Goal: Check status: Check status

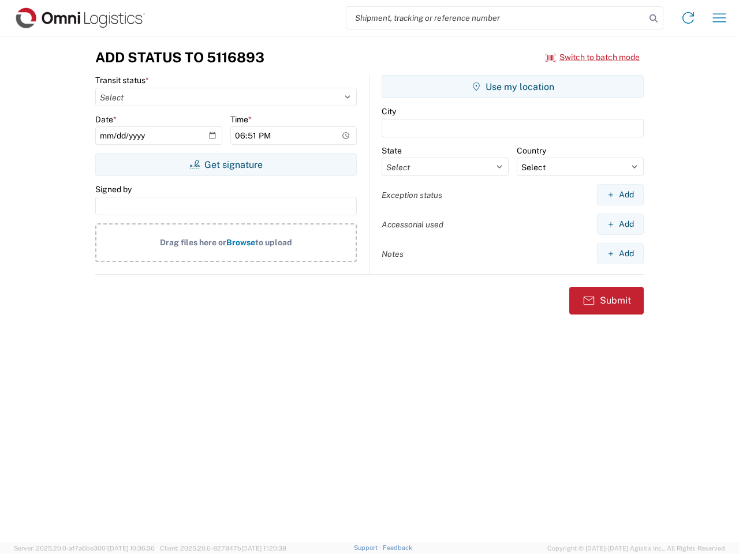
click at [496, 18] on input "search" at bounding box center [495, 18] width 299 height 22
click at [654, 18] on icon at bounding box center [653, 18] width 16 height 16
click at [688, 18] on icon at bounding box center [688, 18] width 18 height 18
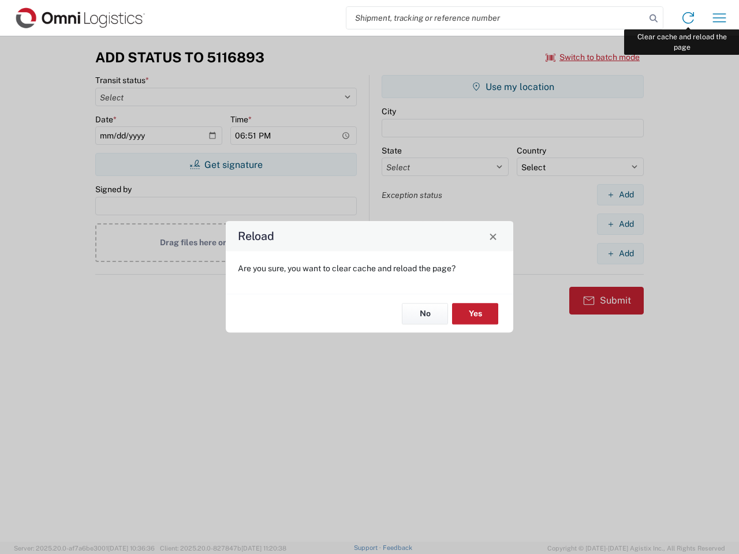
click at [719, 18] on div "Reload Are you sure, you want to clear cache and reload the page? No Yes" at bounding box center [369, 277] width 739 height 554
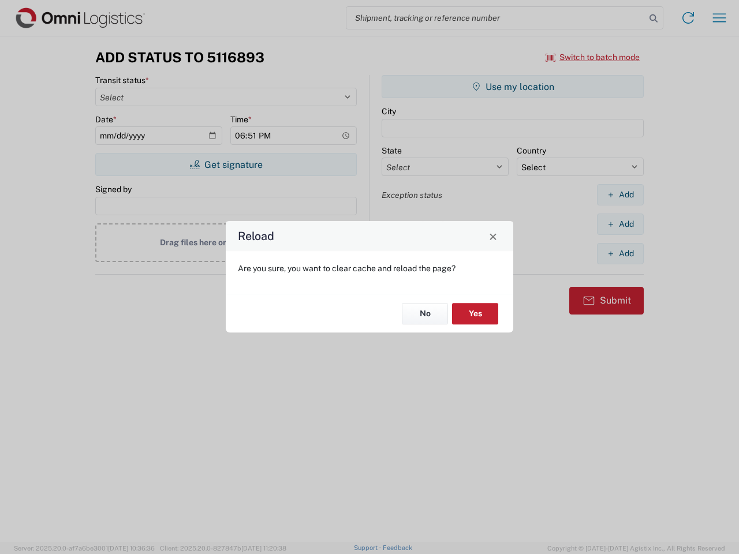
click at [593, 57] on div "Reload Are you sure, you want to clear cache and reload the page? No Yes" at bounding box center [369, 277] width 739 height 554
click at [226, 165] on div "Reload Are you sure, you want to clear cache and reload the page? No Yes" at bounding box center [369, 277] width 739 height 554
click at [513, 87] on div "Reload Are you sure, you want to clear cache and reload the page? No Yes" at bounding box center [369, 277] width 739 height 554
click at [620, 195] on div "Reload Are you sure, you want to clear cache and reload the page? No Yes" at bounding box center [369, 277] width 739 height 554
click at [620, 224] on div "Reload Are you sure, you want to clear cache and reload the page? No Yes" at bounding box center [369, 277] width 739 height 554
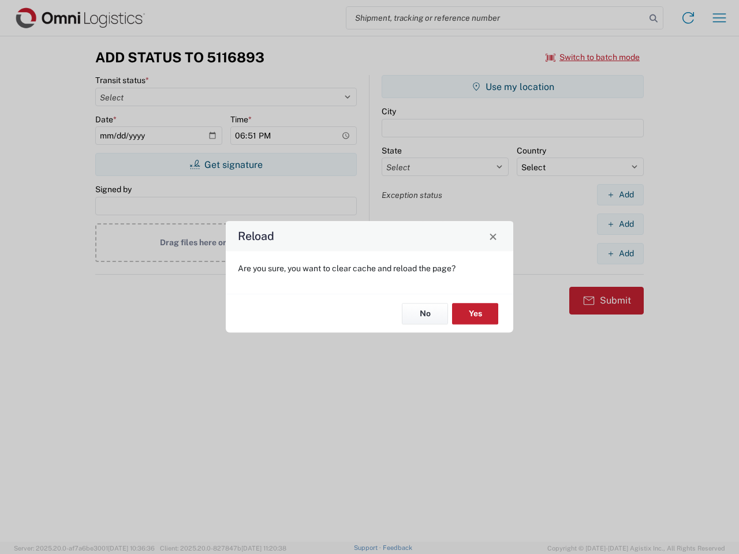
click at [620, 253] on div "Reload Are you sure, you want to clear cache and reload the page? No Yes" at bounding box center [369, 277] width 739 height 554
